Goal: Communication & Community: Answer question/provide support

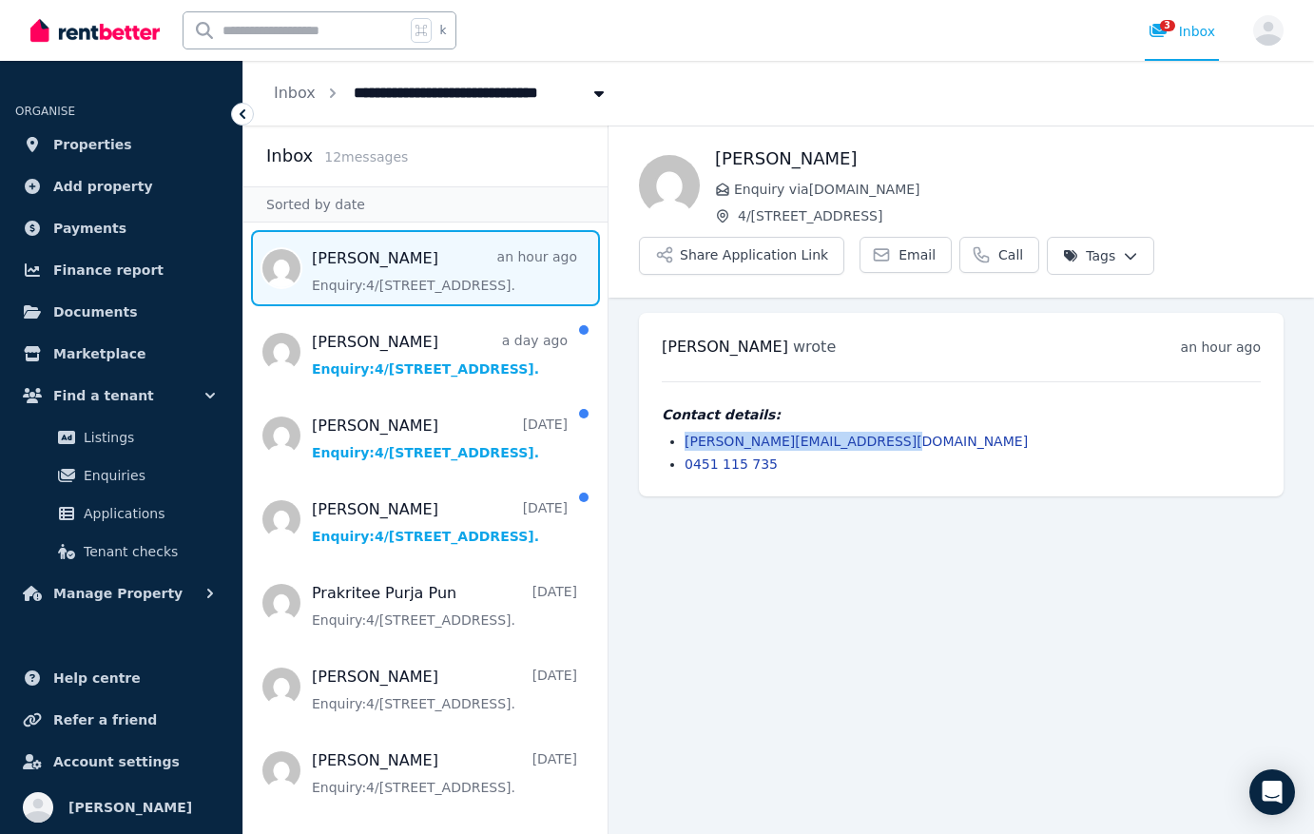
drag, startPoint x: 892, startPoint y: 441, endPoint x: 686, endPoint y: 443, distance: 206.4
click at [686, 443] on li "[PERSON_NAME][EMAIL_ADDRESS][DOMAIN_NAME]" at bounding box center [973, 441] width 576 height 19
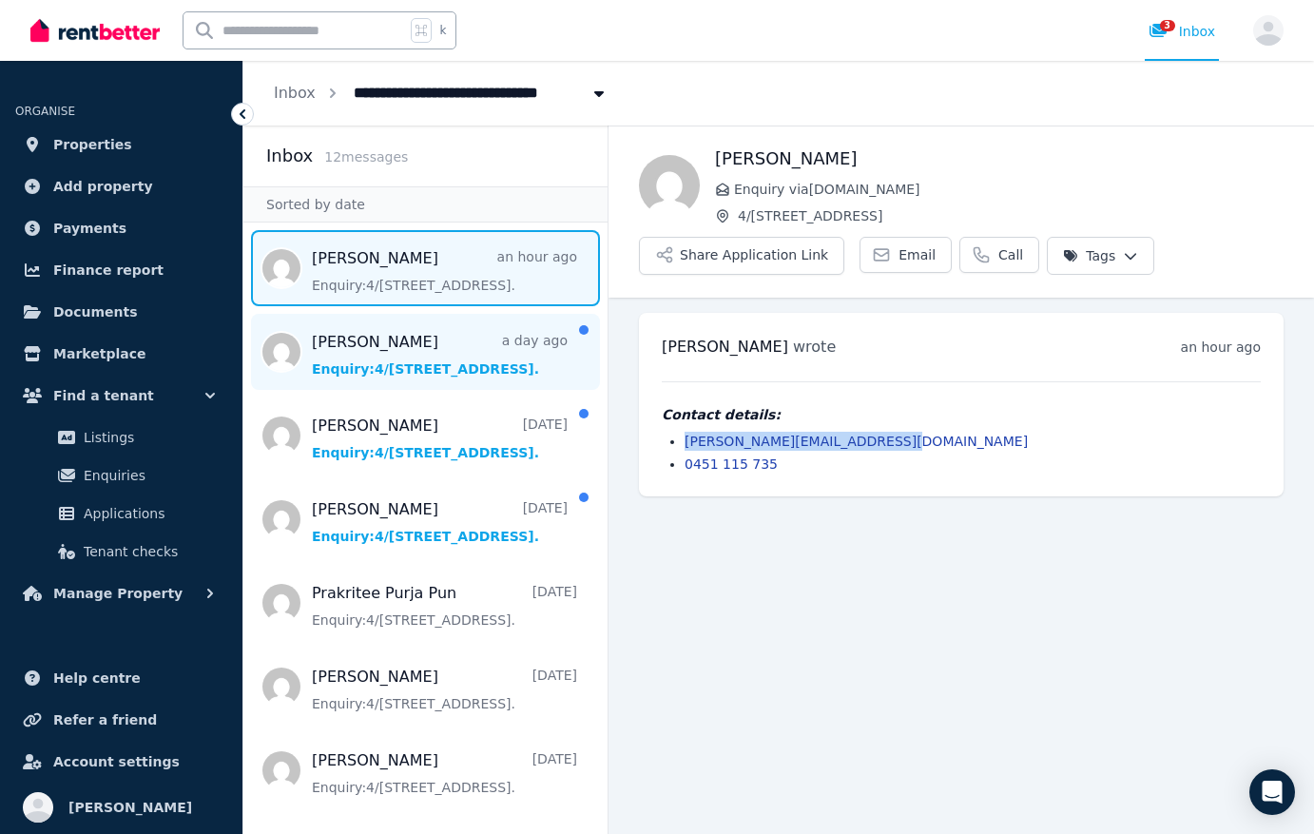
copy link "[PERSON_NAME][EMAIL_ADDRESS][DOMAIN_NAME]"
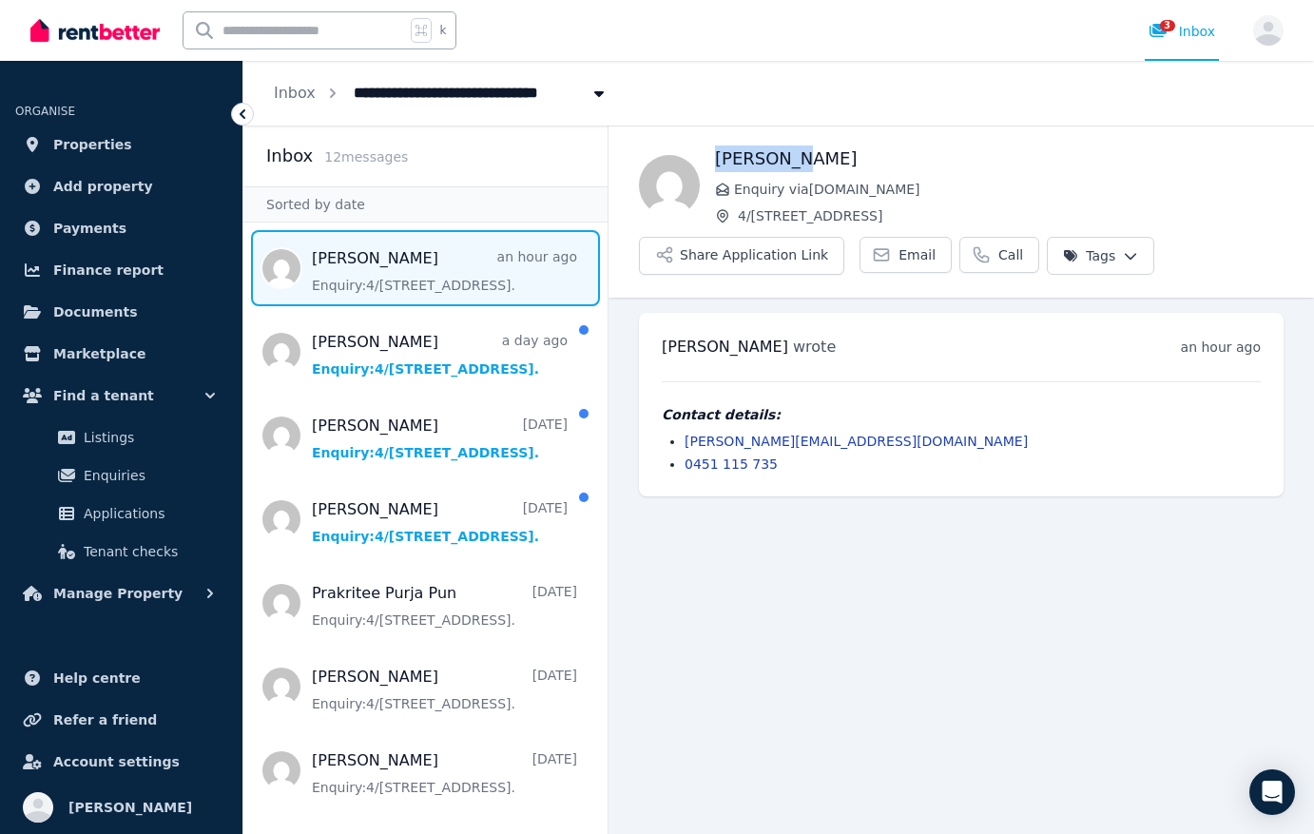
drag, startPoint x: 788, startPoint y: 158, endPoint x: 717, endPoint y: 158, distance: 71.3
click at [717, 158] on h1 "[PERSON_NAME]" at bounding box center [999, 159] width 569 height 27
copy h1 "[PERSON_NAME]"
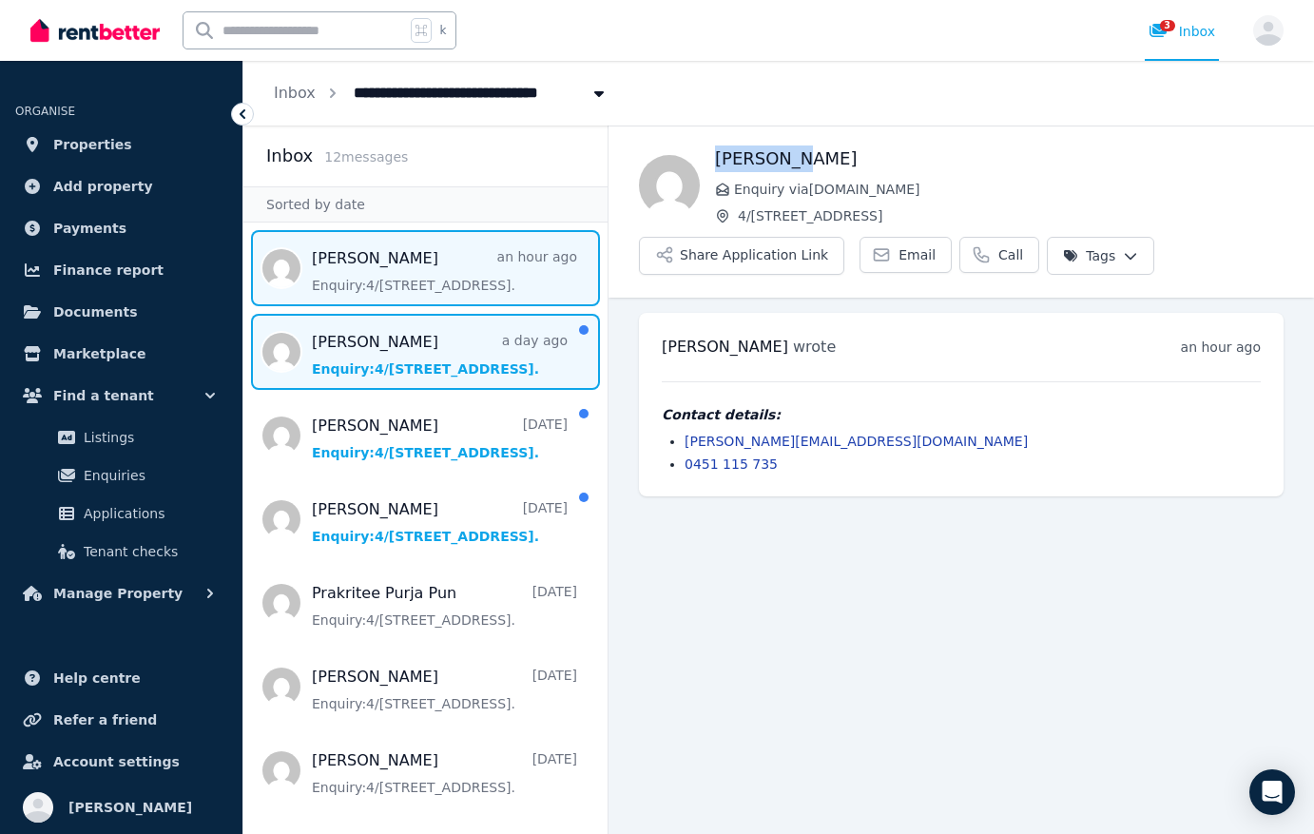
click at [434, 346] on span "Message list" at bounding box center [425, 352] width 364 height 76
